Goal: Task Accomplishment & Management: Manage account settings

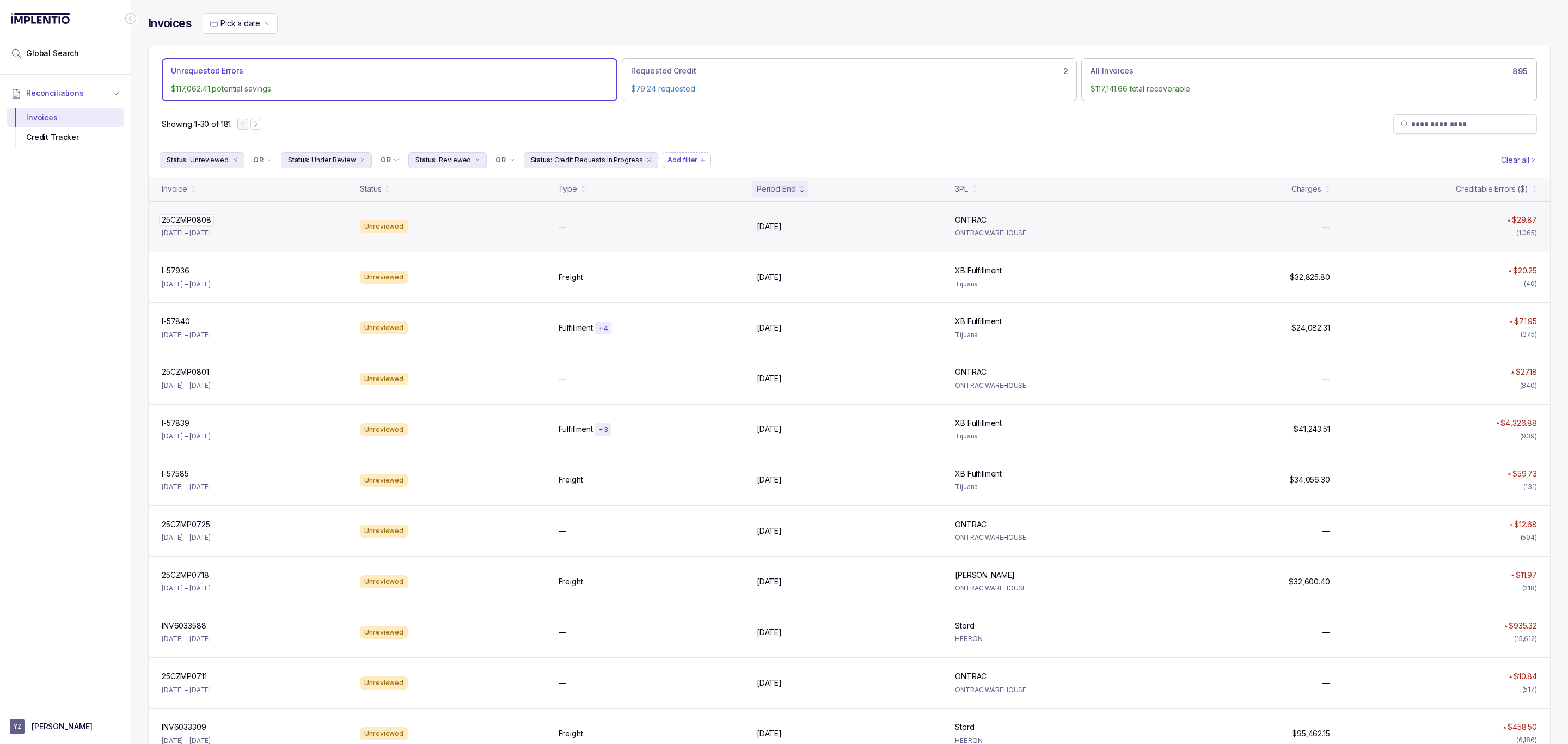
click at [206, 222] on p "25CZMP0808" at bounding box center [186, 220] width 55 height 12
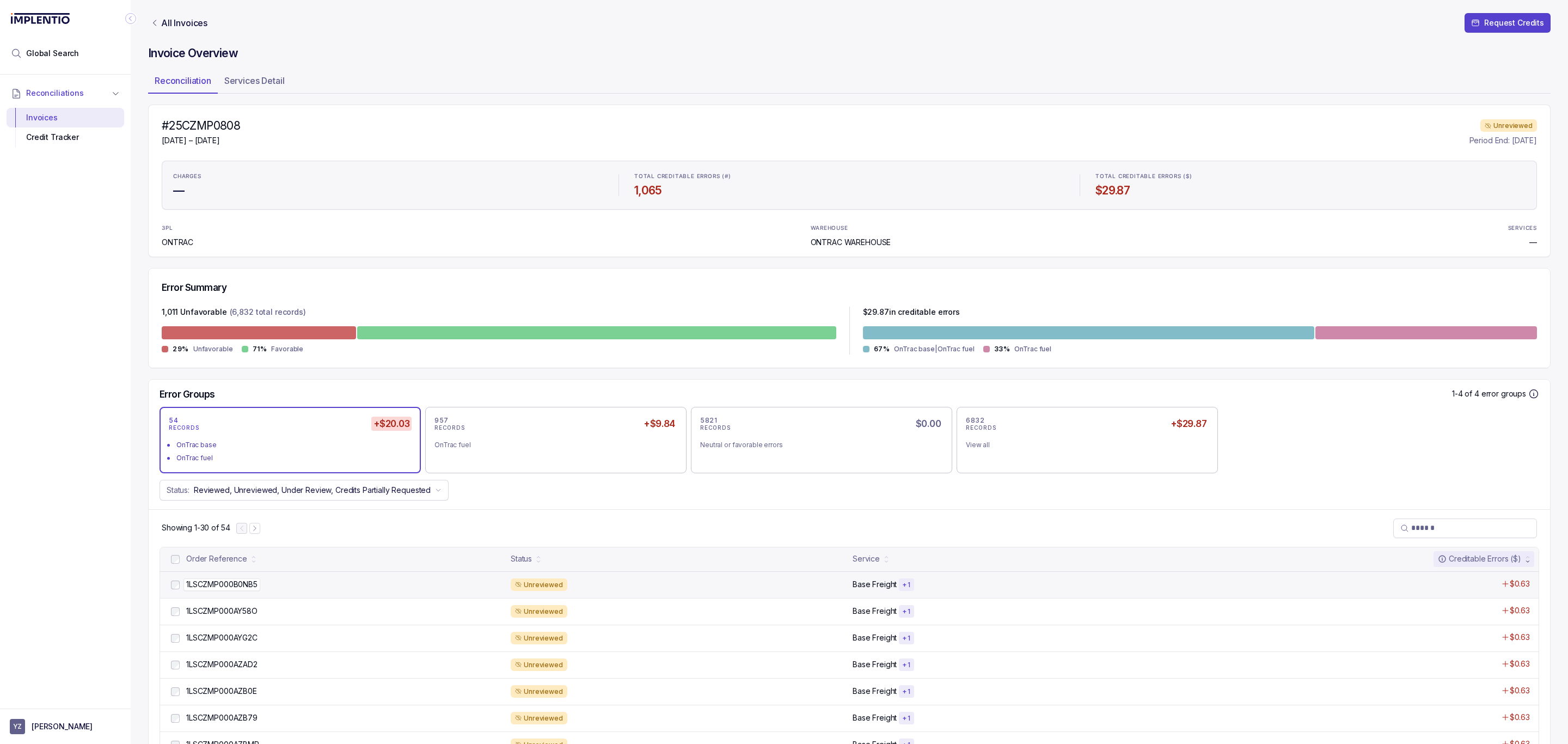
click at [226, 581] on p "1LSCZMP000B0NB5" at bounding box center [221, 584] width 77 height 12
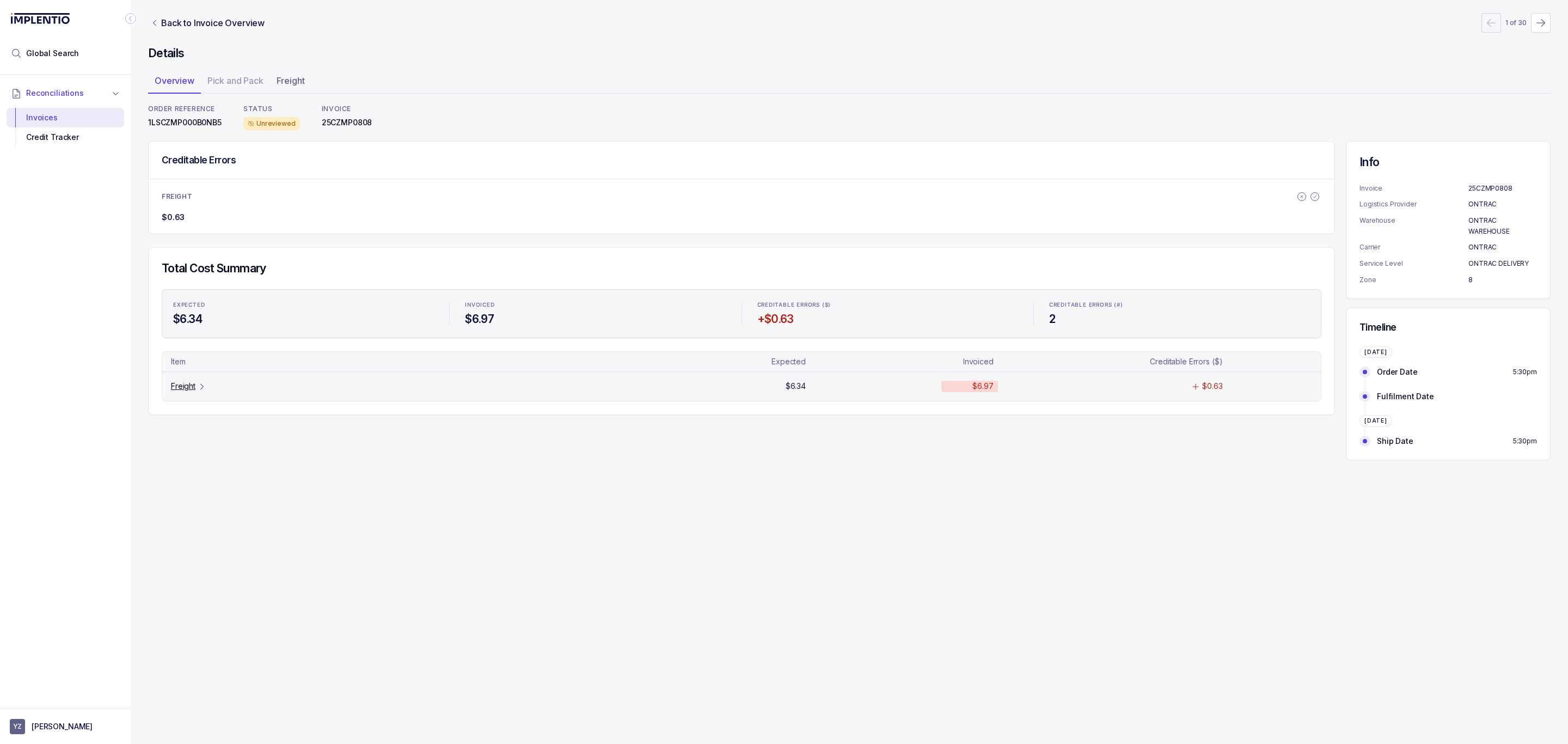
click at [185, 387] on p "Freight" at bounding box center [182, 386] width 24 height 11
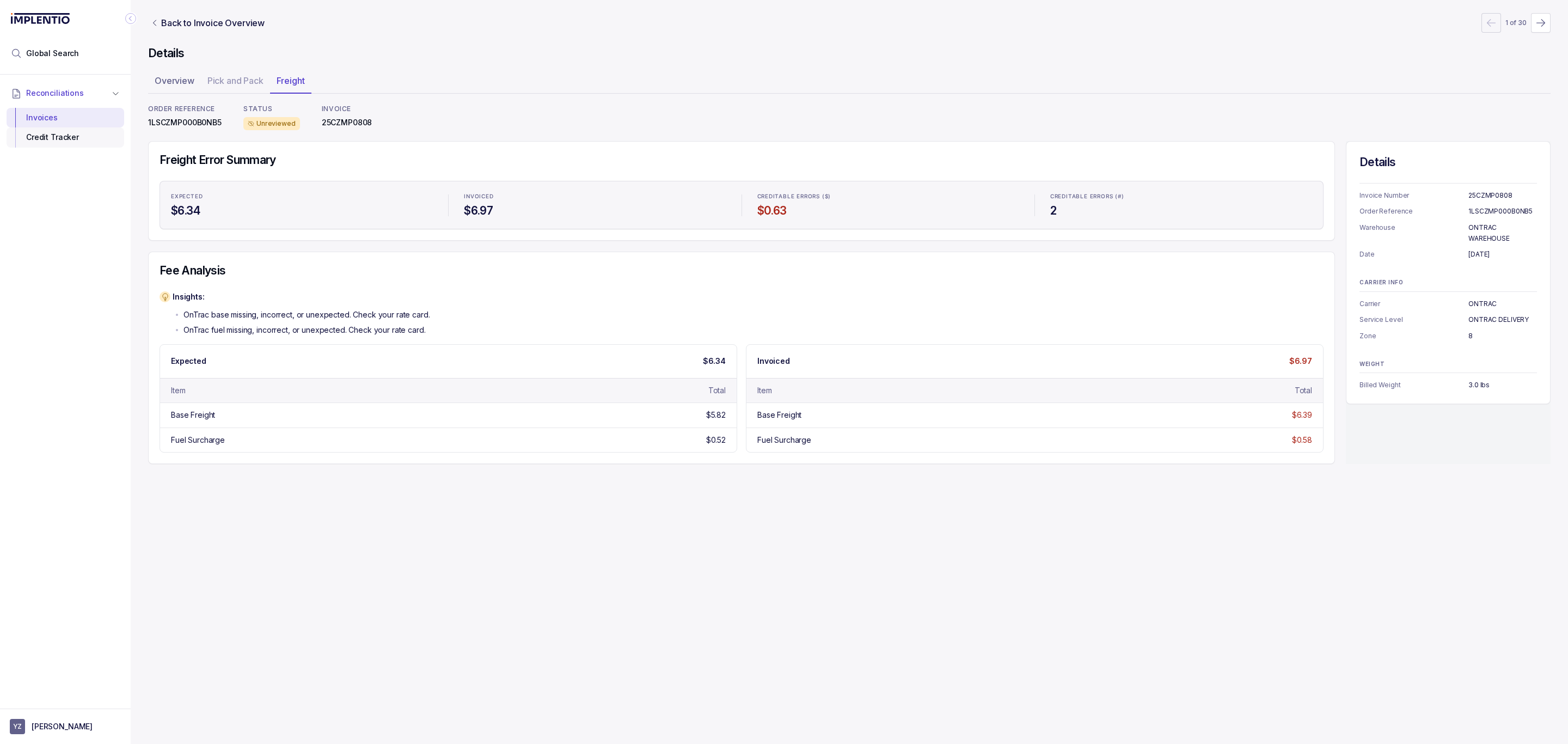
click at [55, 146] on div "Credit Tracker" at bounding box center [65, 137] width 101 height 19
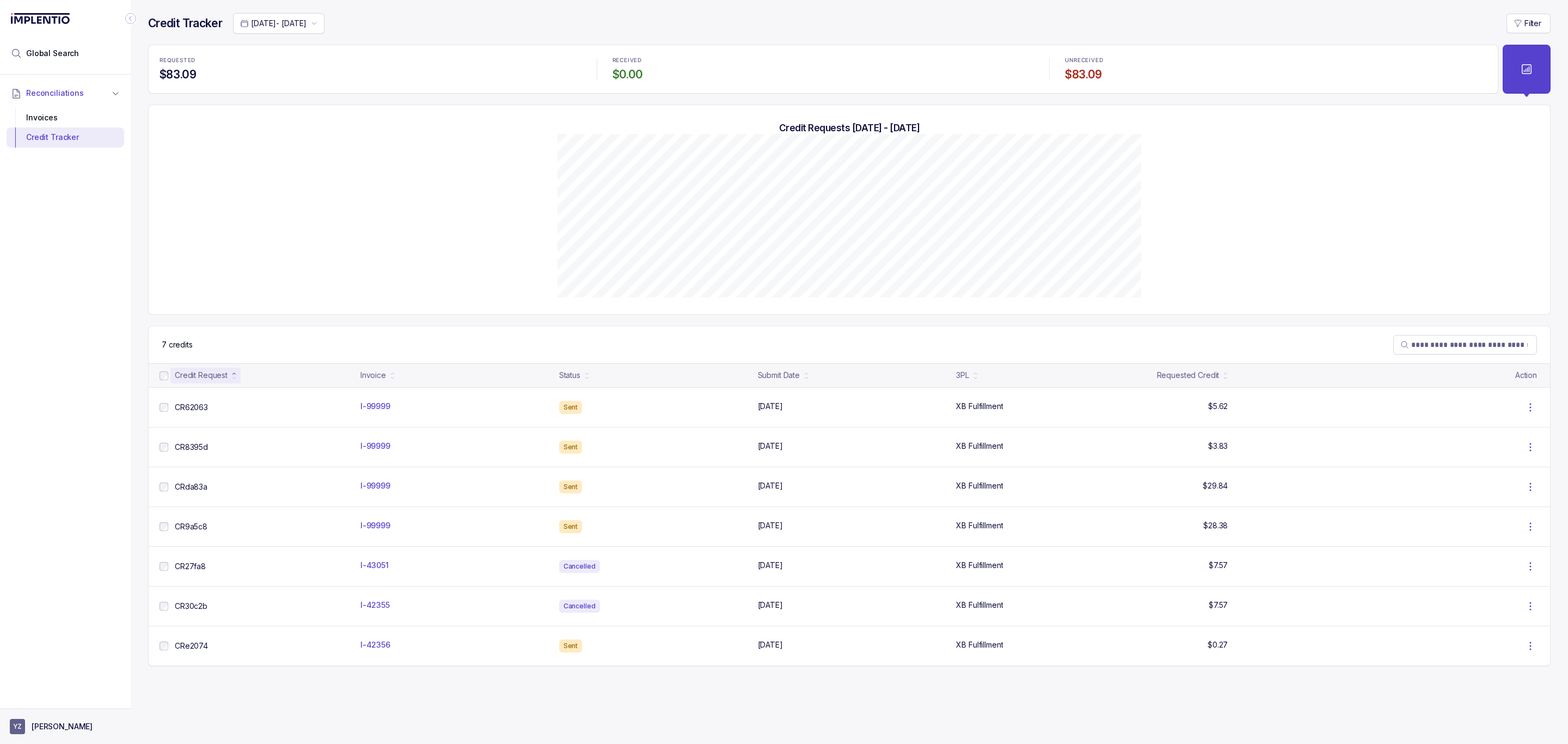
click at [55, 718] on aside "YZ [PERSON_NAME]" at bounding box center [65, 725] width 131 height 35
click at [52, 728] on p "[PERSON_NAME]" at bounding box center [62, 726] width 61 height 11
click at [49, 709] on li "Logout" at bounding box center [65, 702] width 112 height 17
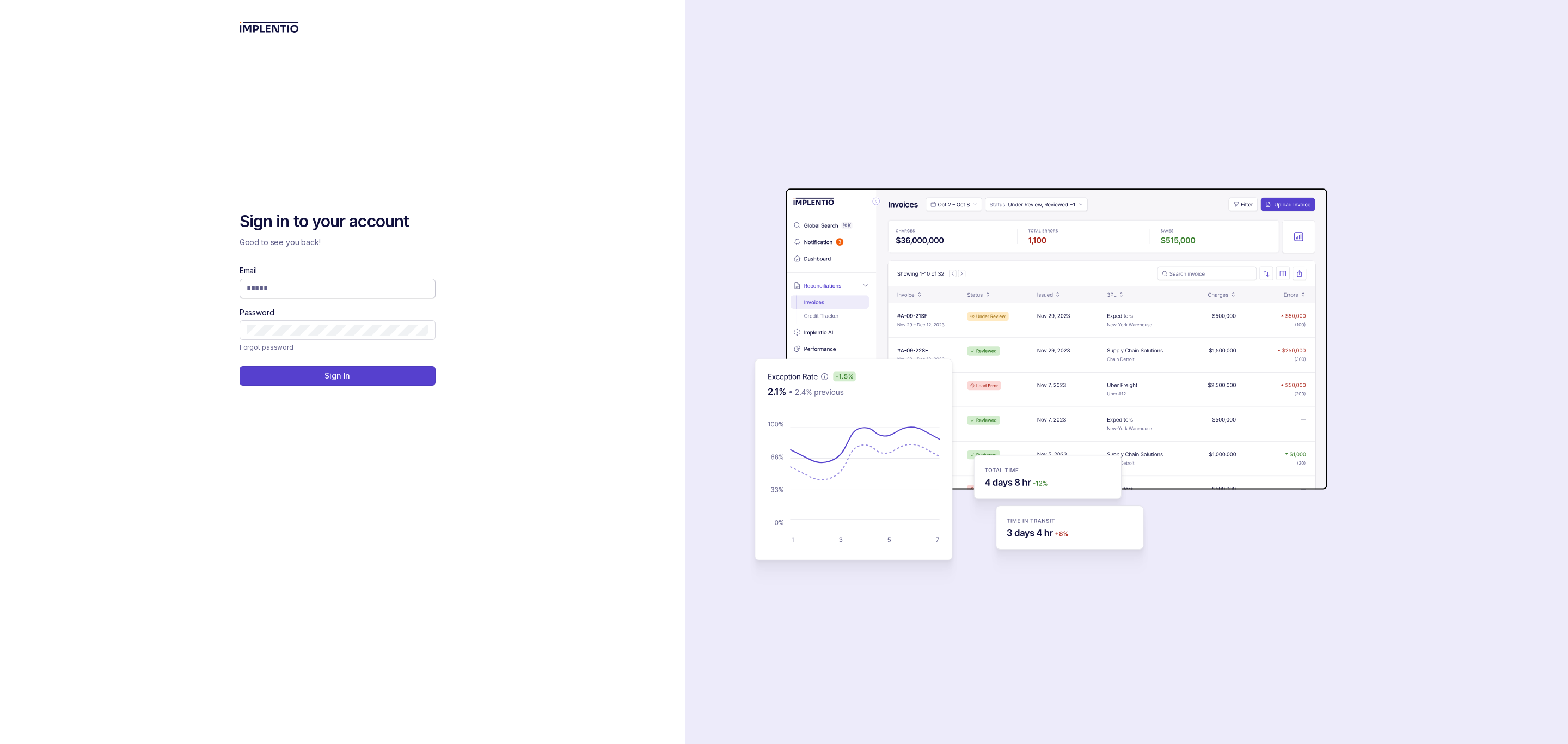
click at [303, 291] on input "Email" at bounding box center [337, 288] width 182 height 11
type input "**********"
